Goal: Check status

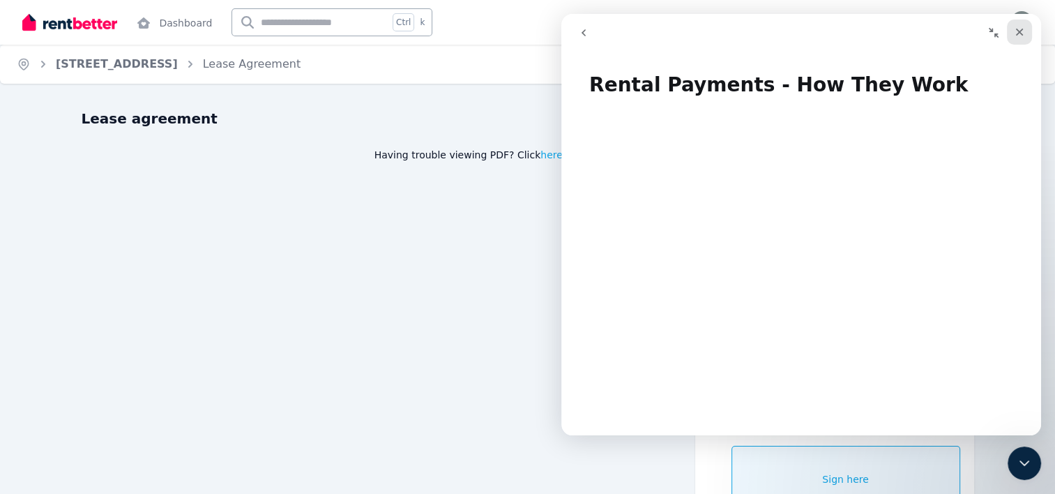
click at [1024, 29] on icon "Close" at bounding box center [1019, 32] width 11 height 11
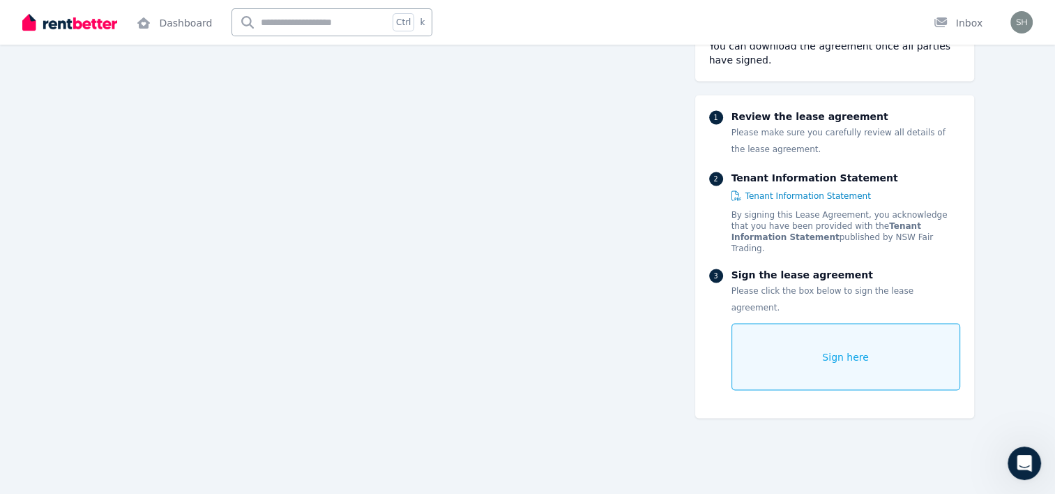
scroll to position [12659, 0]
drag, startPoint x: 1021, startPoint y: 380, endPoint x: 1021, endPoint y: 395, distance: 14.6
